Goal: Navigation & Orientation: Go to known website

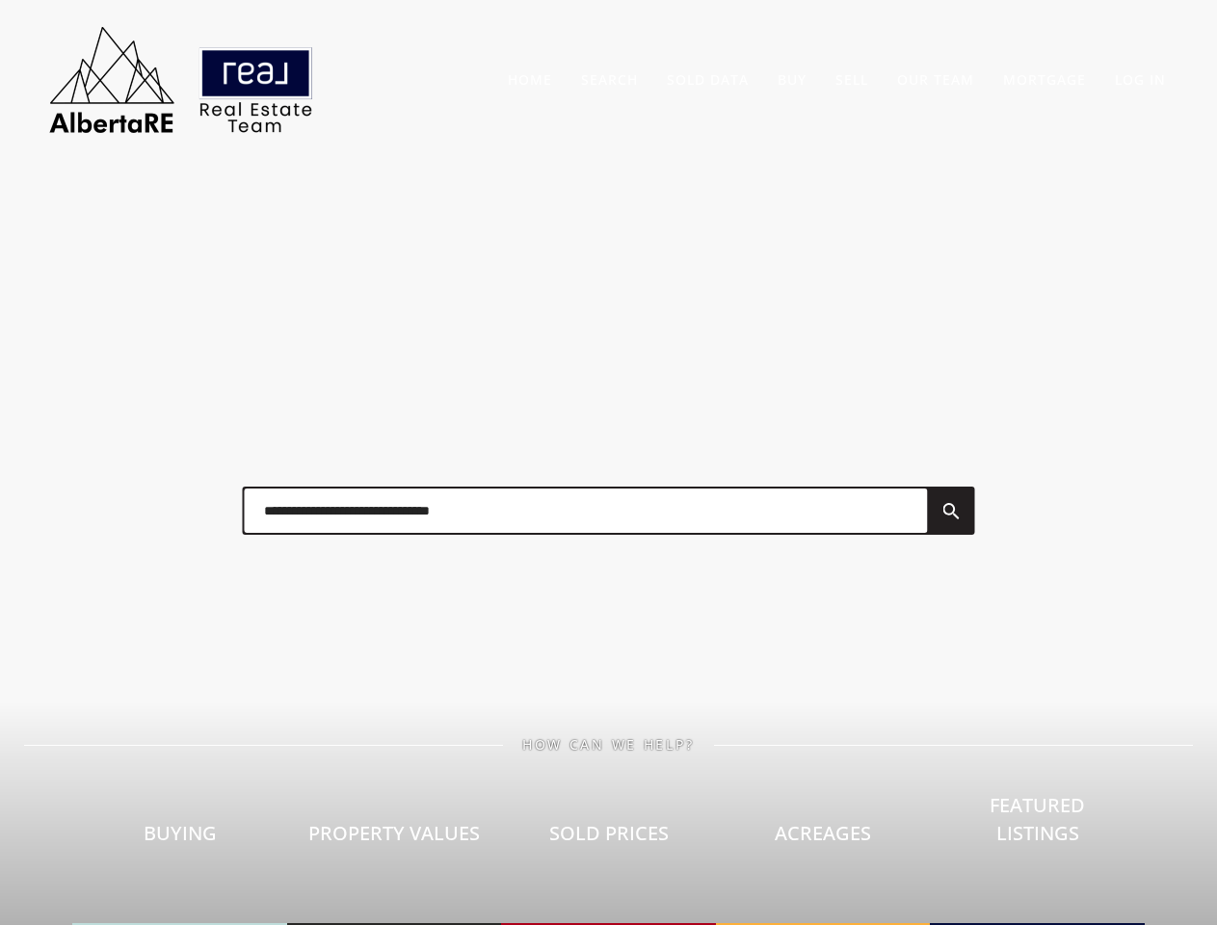
click at [608, 463] on div at bounding box center [609, 511] width 771 height 96
click at [609, 79] on link "Search" at bounding box center [609, 79] width 57 height 18
click at [792, 79] on link "Buy" at bounding box center [792, 79] width 29 height 18
click at [852, 79] on link "Sell" at bounding box center [851, 79] width 33 height 18
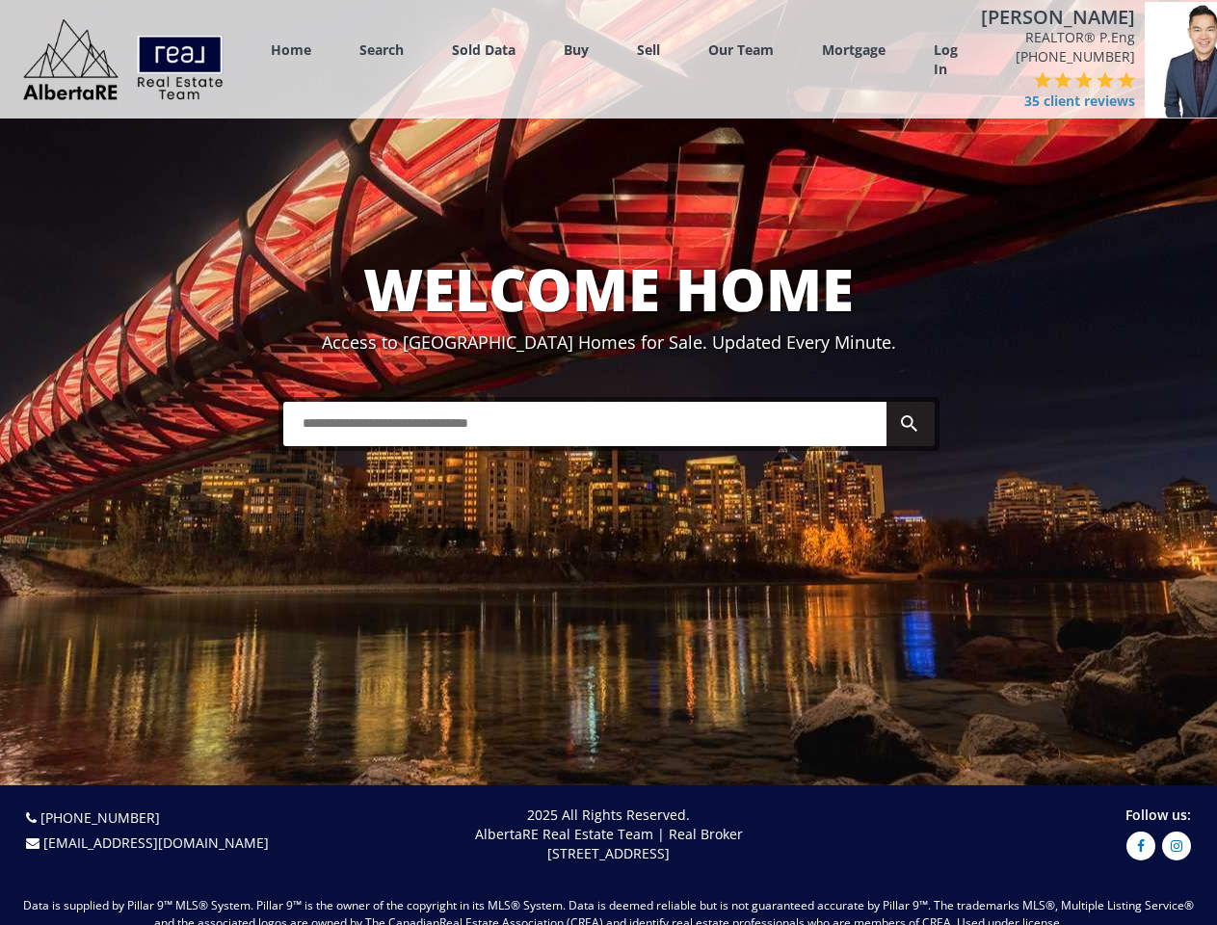
click at [382, 49] on link "Search" at bounding box center [381, 49] width 44 height 18
click at [576, 49] on link "Buy" at bounding box center [576, 49] width 25 height 18
click at [648, 49] on link "Sell" at bounding box center [648, 49] width 23 height 18
click at [741, 49] on link "Our Team" at bounding box center [741, 49] width 66 height 18
click at [945, 60] on link "Log In" at bounding box center [946, 59] width 24 height 39
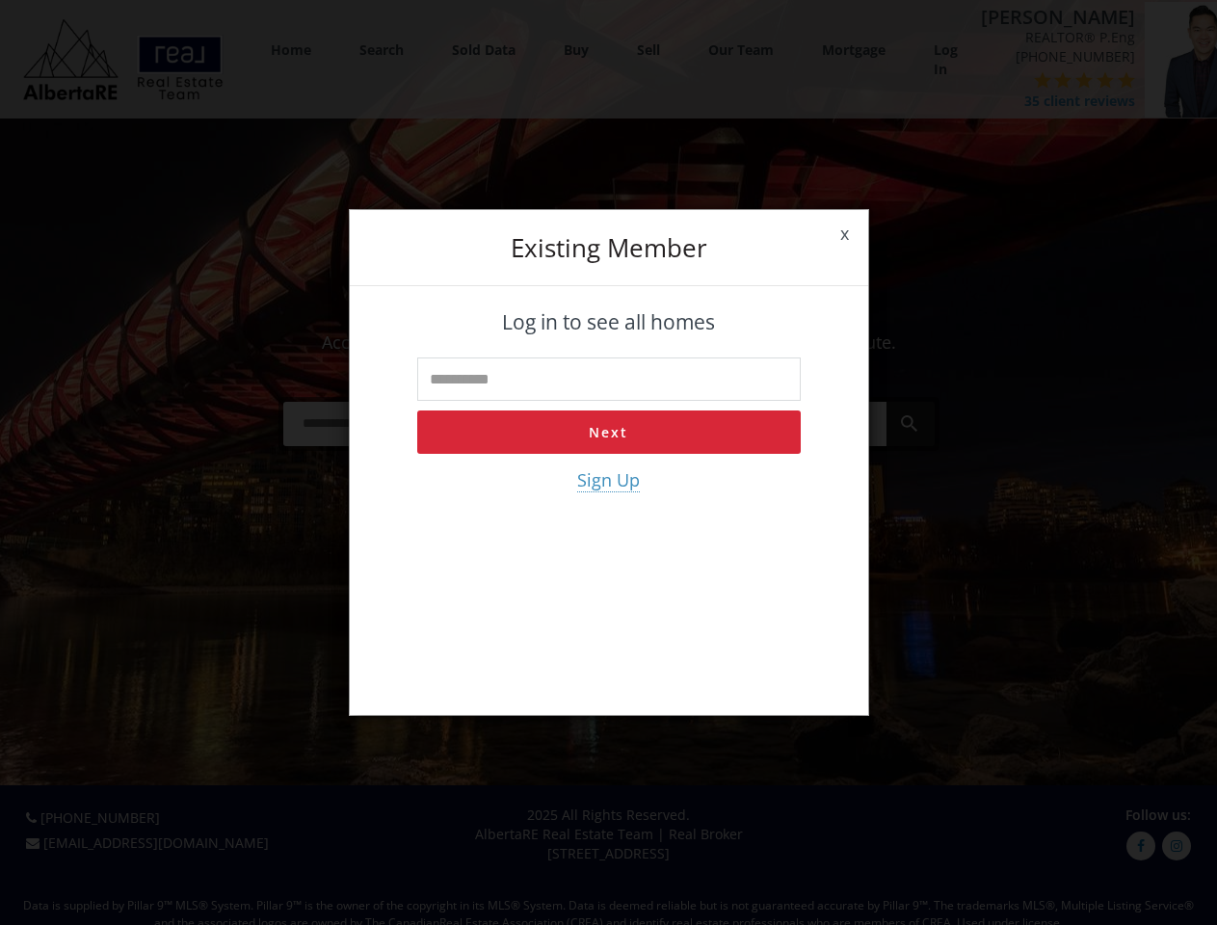
click at [1036, 92] on div "x Existing member Log in to see all homes Next Sign Up" at bounding box center [608, 462] width 1217 height 925
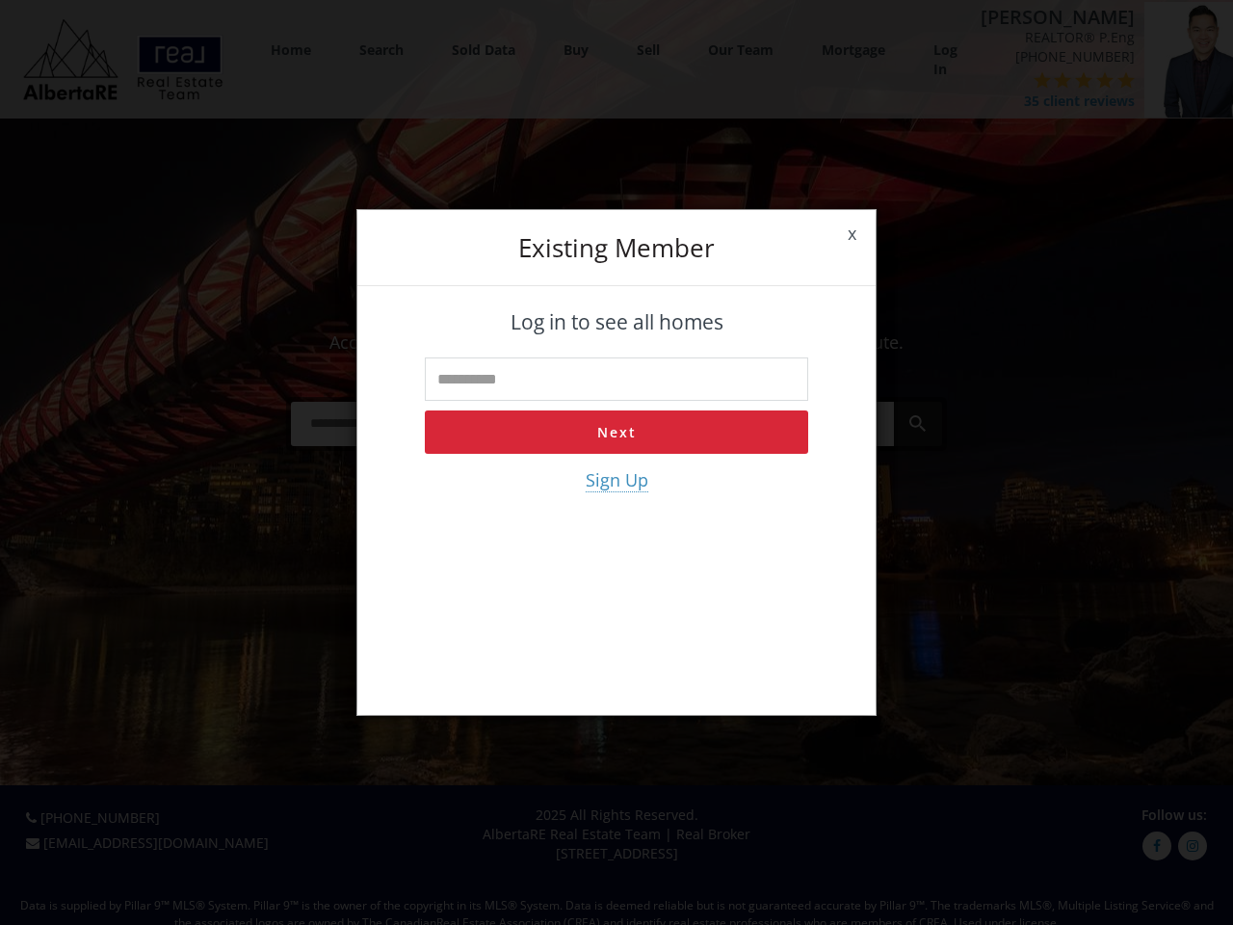
click at [999, 80] on div "x Existing member Log in to see all homes Next Sign Up" at bounding box center [616, 462] width 1233 height 925
click at [1019, 80] on div "x Existing member Log in to see all homes Next Sign Up" at bounding box center [616, 462] width 1233 height 925
click at [1041, 80] on div "x Existing member Log in to see all homes Next Sign Up" at bounding box center [616, 462] width 1233 height 925
click at [1062, 80] on div "x Existing member Log in to see all homes Next Sign Up" at bounding box center [616, 462] width 1233 height 925
